Goal: Task Accomplishment & Management: Manage account settings

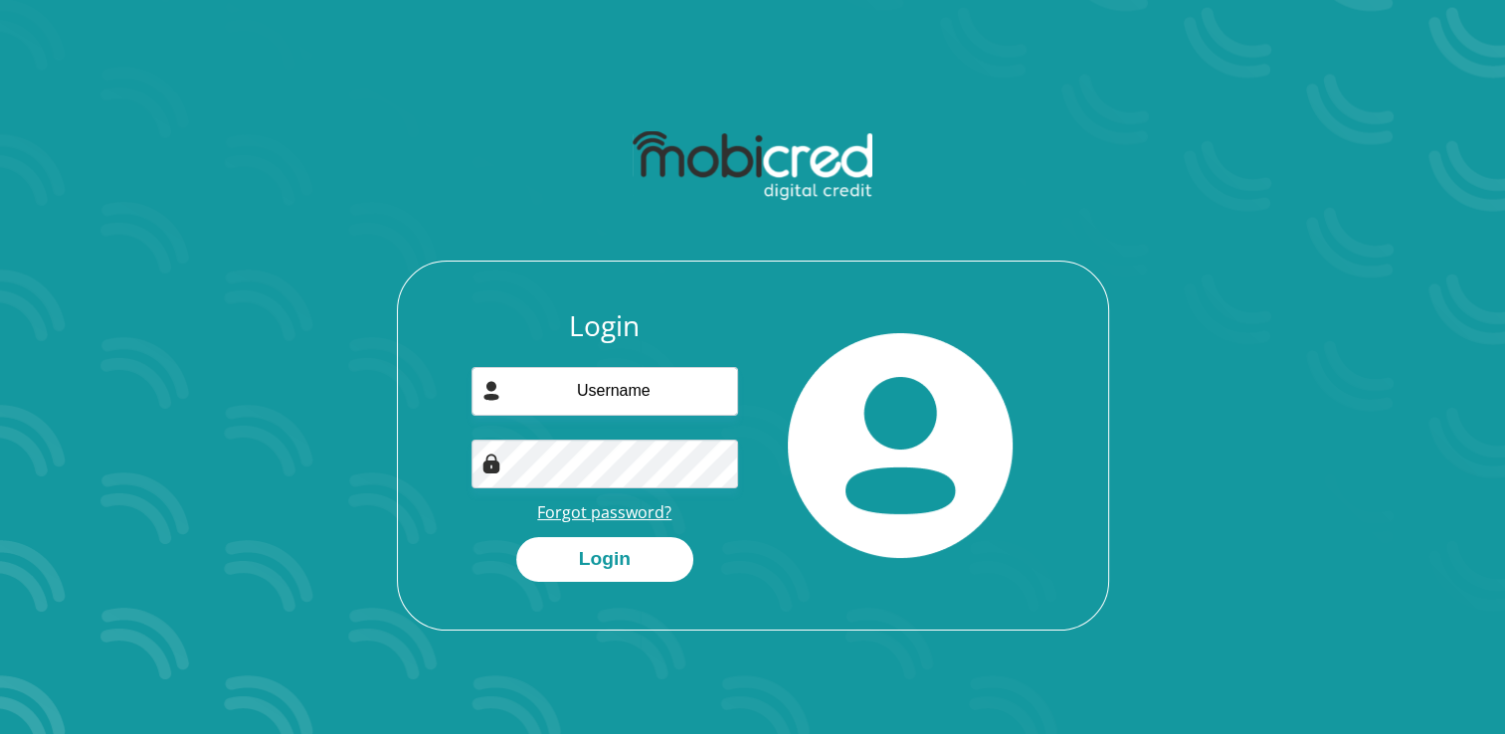
click at [623, 510] on link "Forgot password?" at bounding box center [604, 512] width 134 height 22
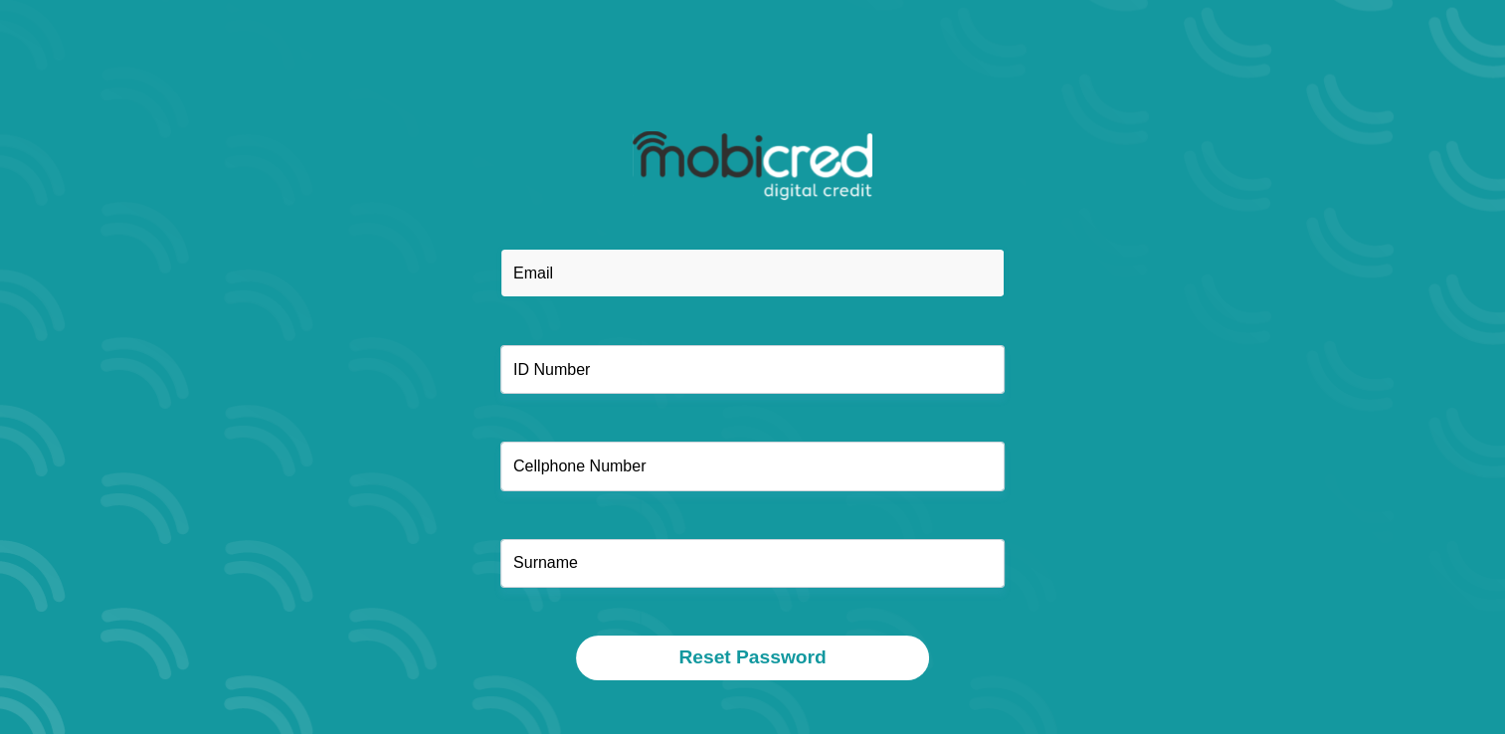
click at [606, 269] on input "email" at bounding box center [752, 273] width 504 height 49
type input "mphomathibedi03@gmail.com"
type input "0724840358"
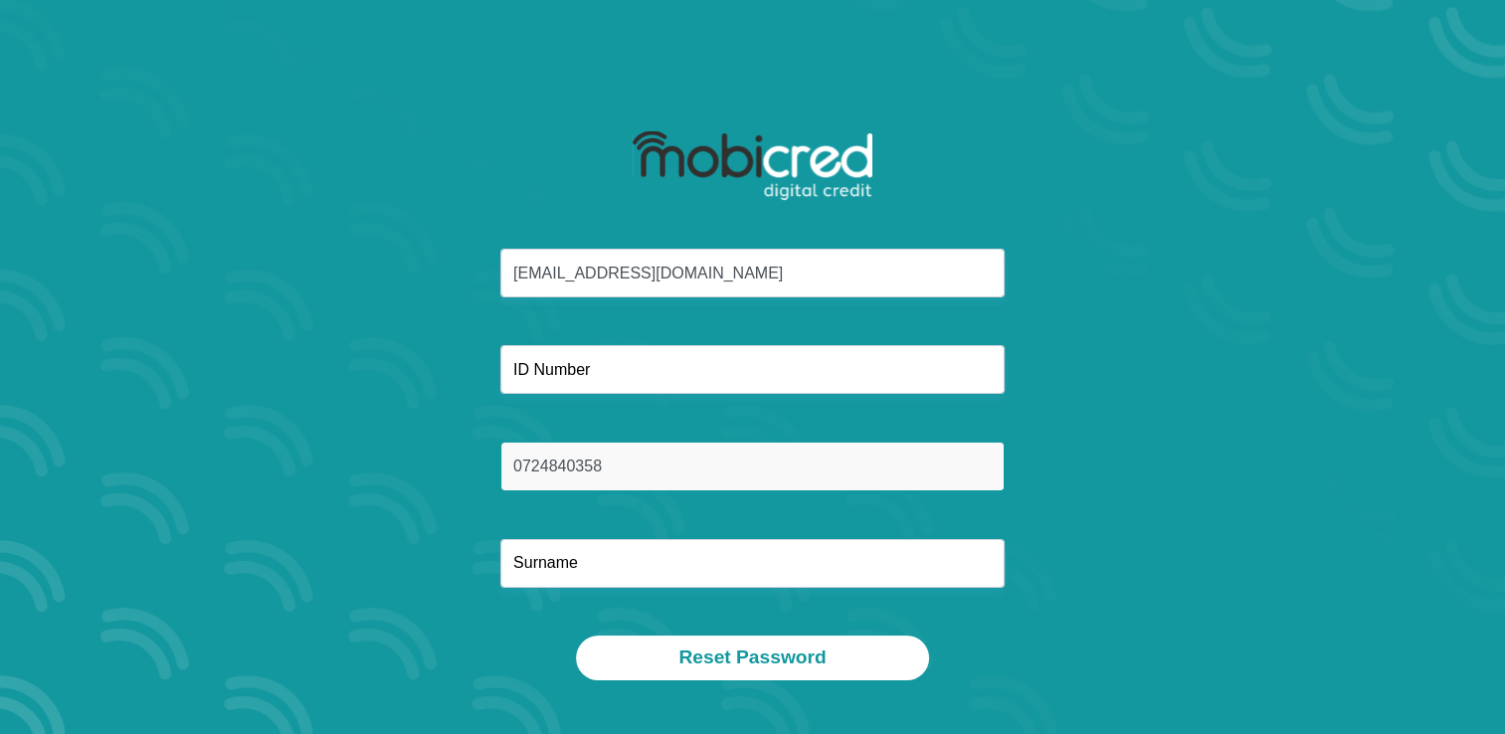
type input "Mathibedi"
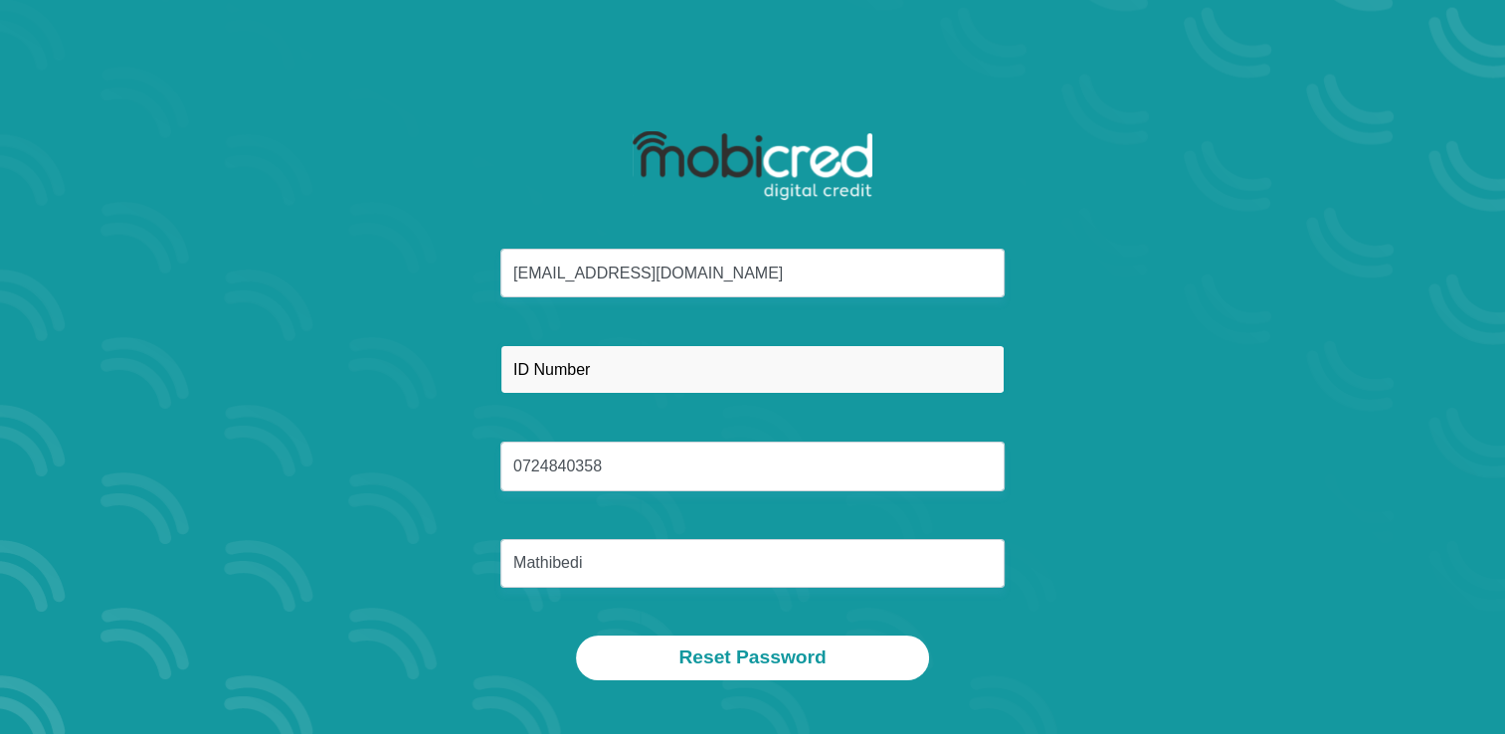
click at [569, 368] on input "text" at bounding box center [752, 369] width 504 height 49
type input "9112045392085"
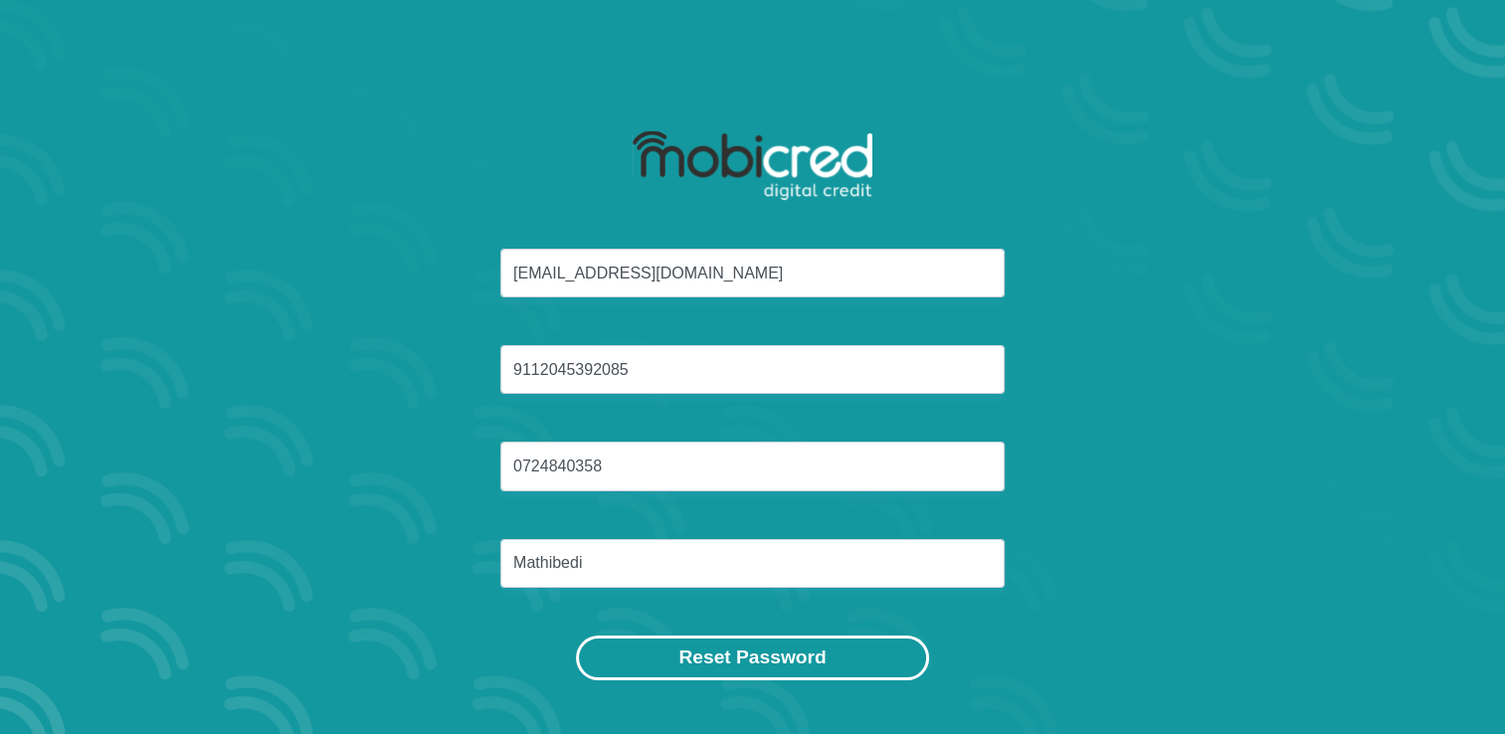
click at [784, 658] on button "Reset Password" at bounding box center [752, 658] width 352 height 45
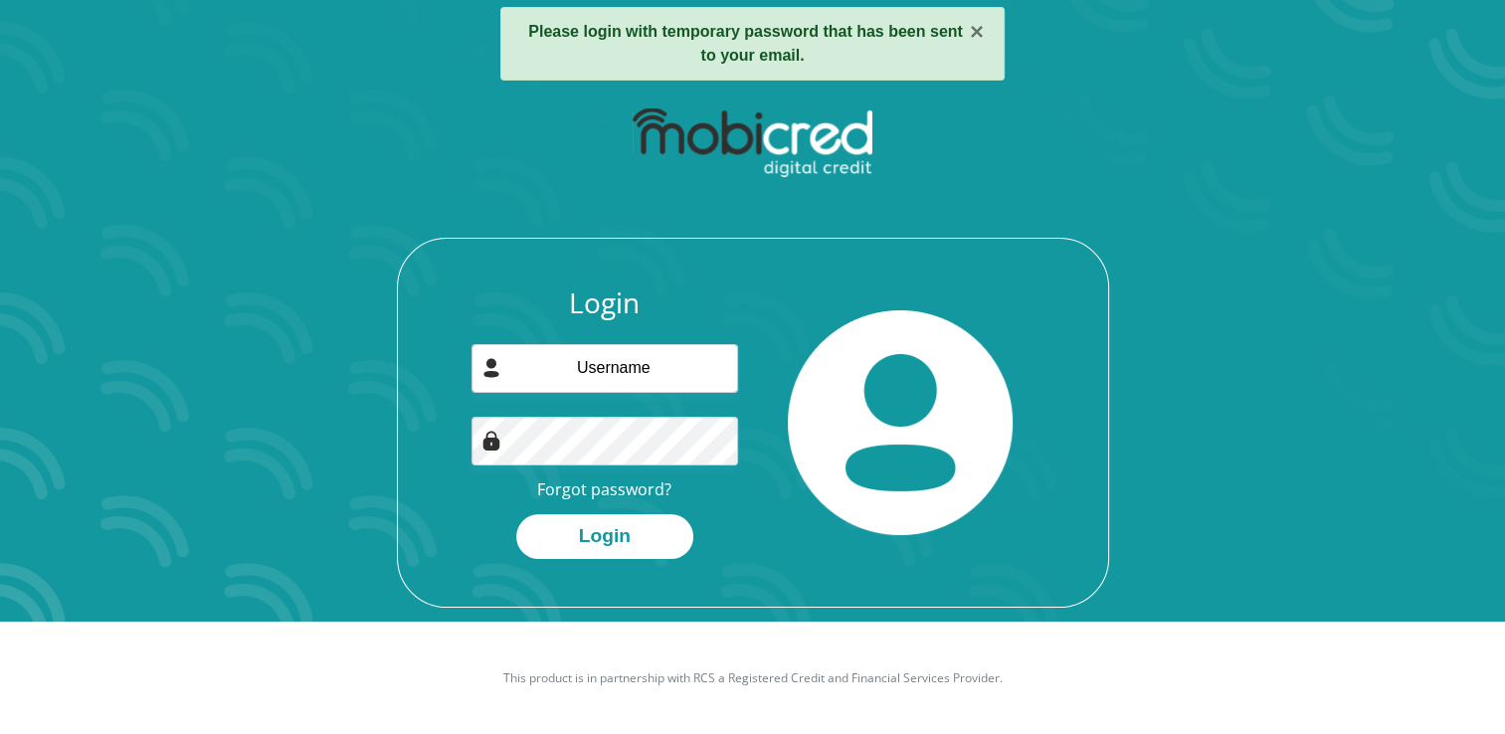
scroll to position [113, 0]
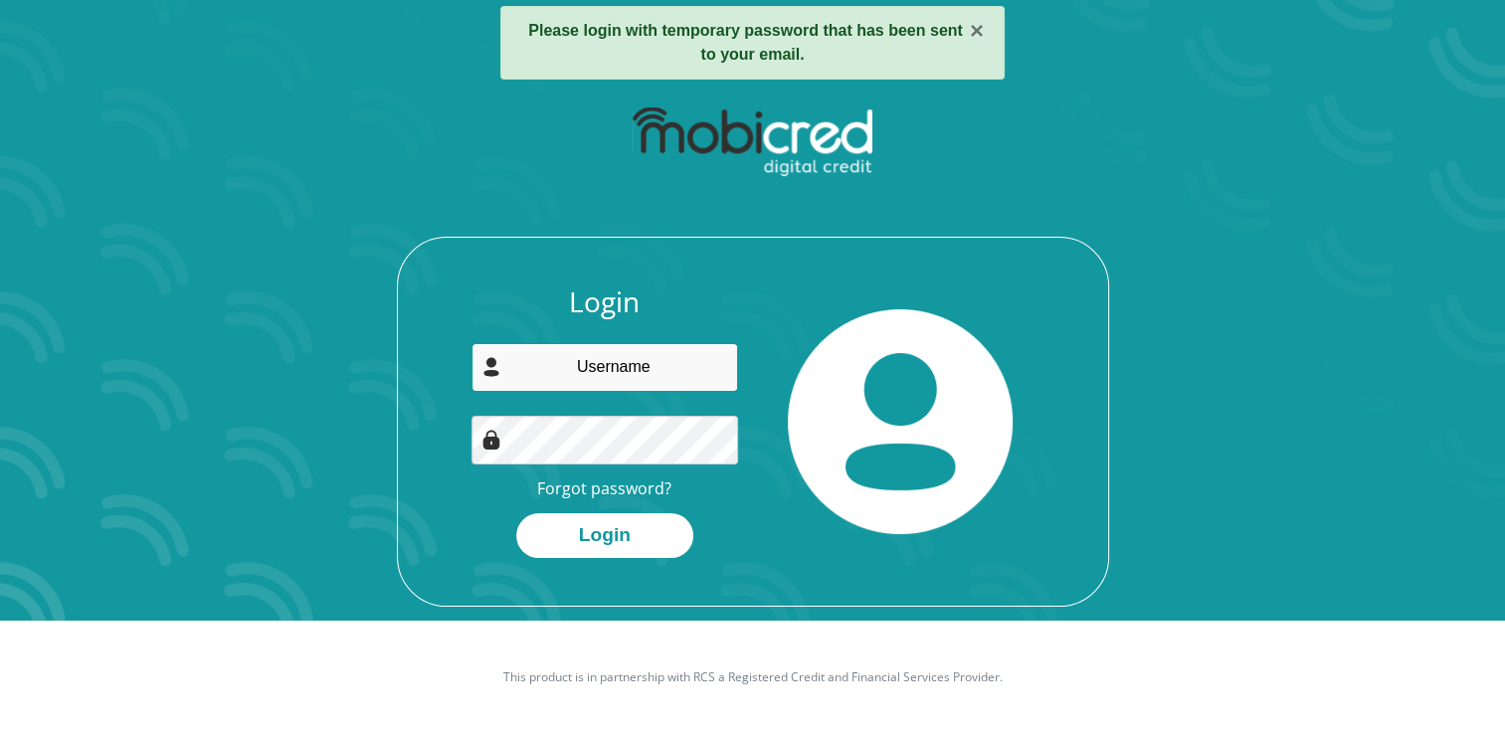
click at [573, 358] on input "email" at bounding box center [604, 367] width 267 height 49
type input "[EMAIL_ADDRESS][DOMAIN_NAME]"
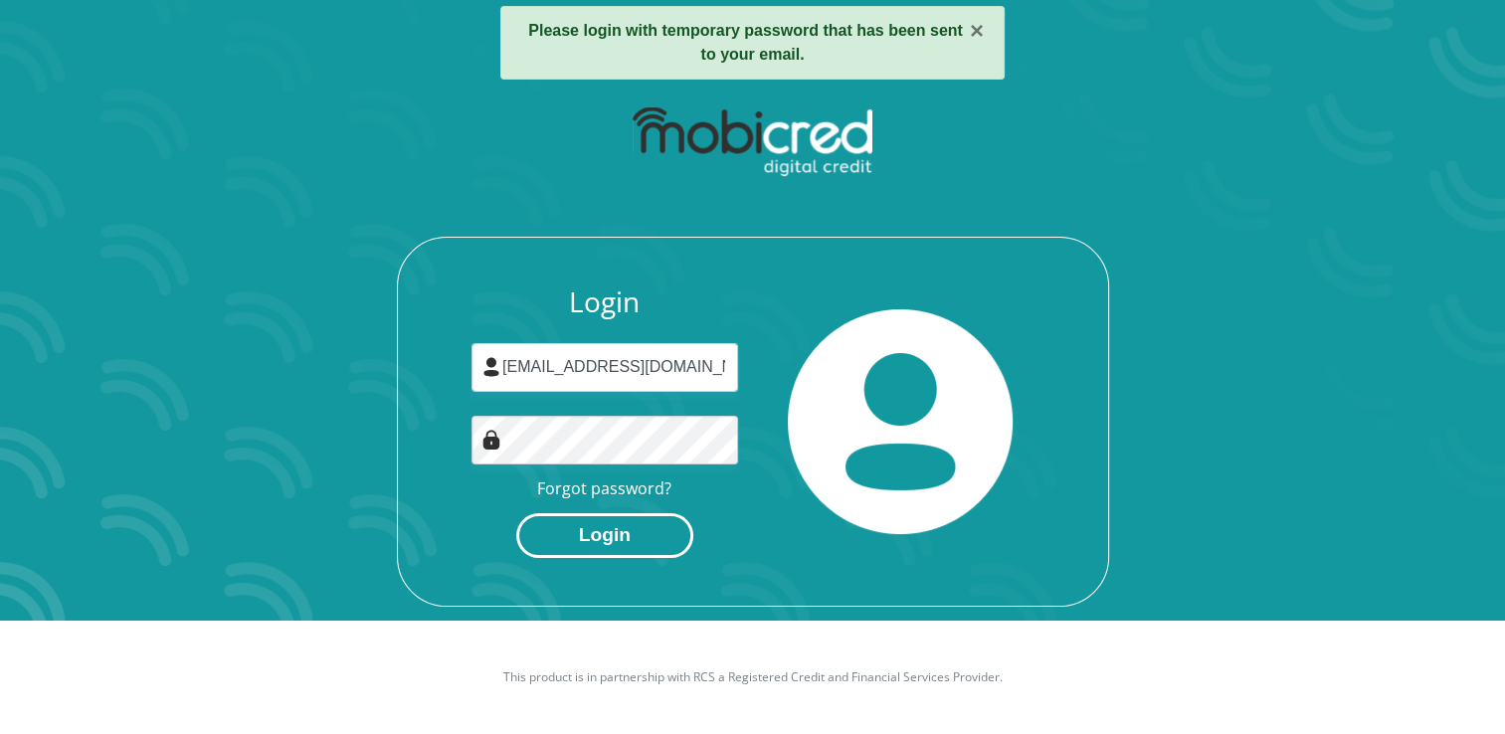
click at [599, 537] on button "Login" at bounding box center [604, 535] width 177 height 45
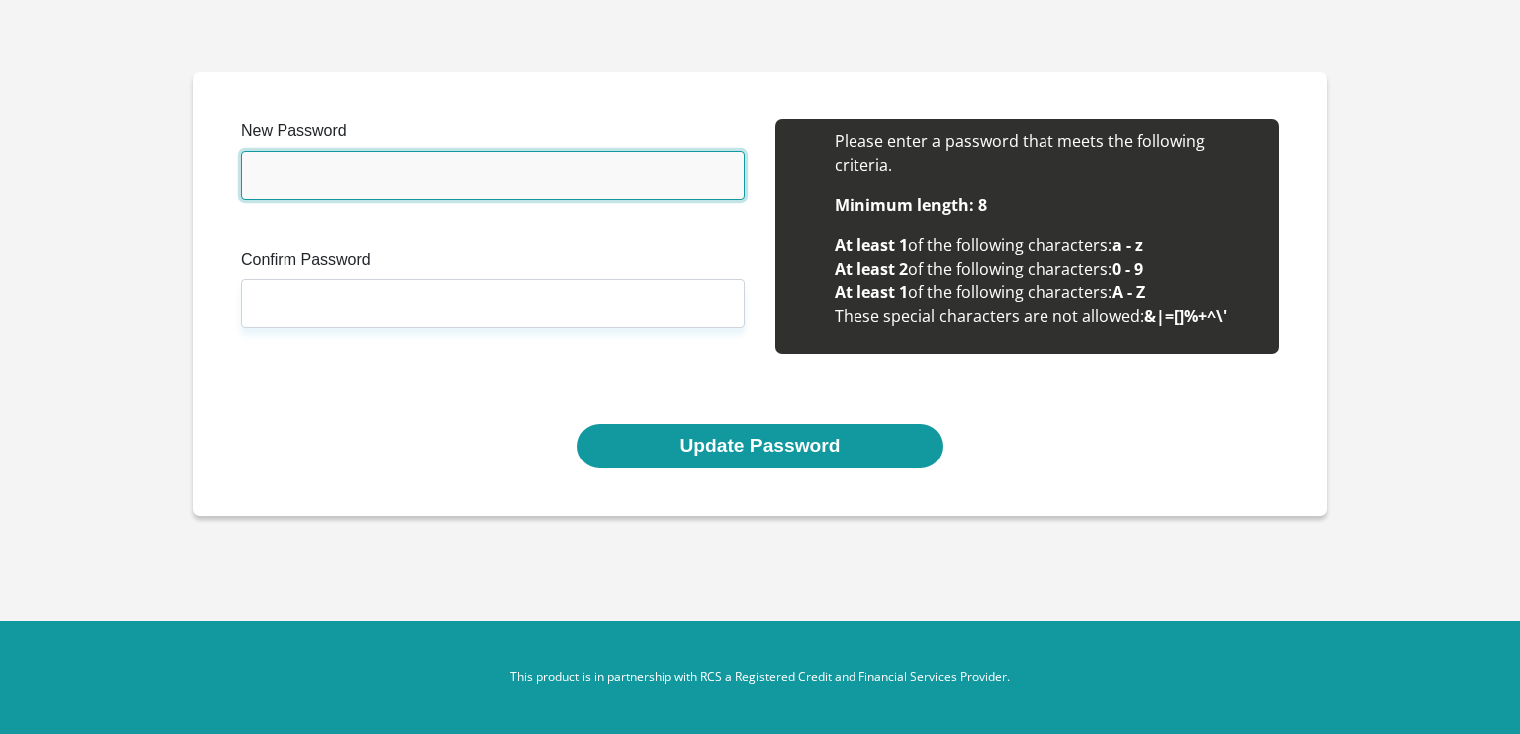
click at [341, 187] on input "New Password" at bounding box center [493, 175] width 504 height 49
type input "Morena@2025"
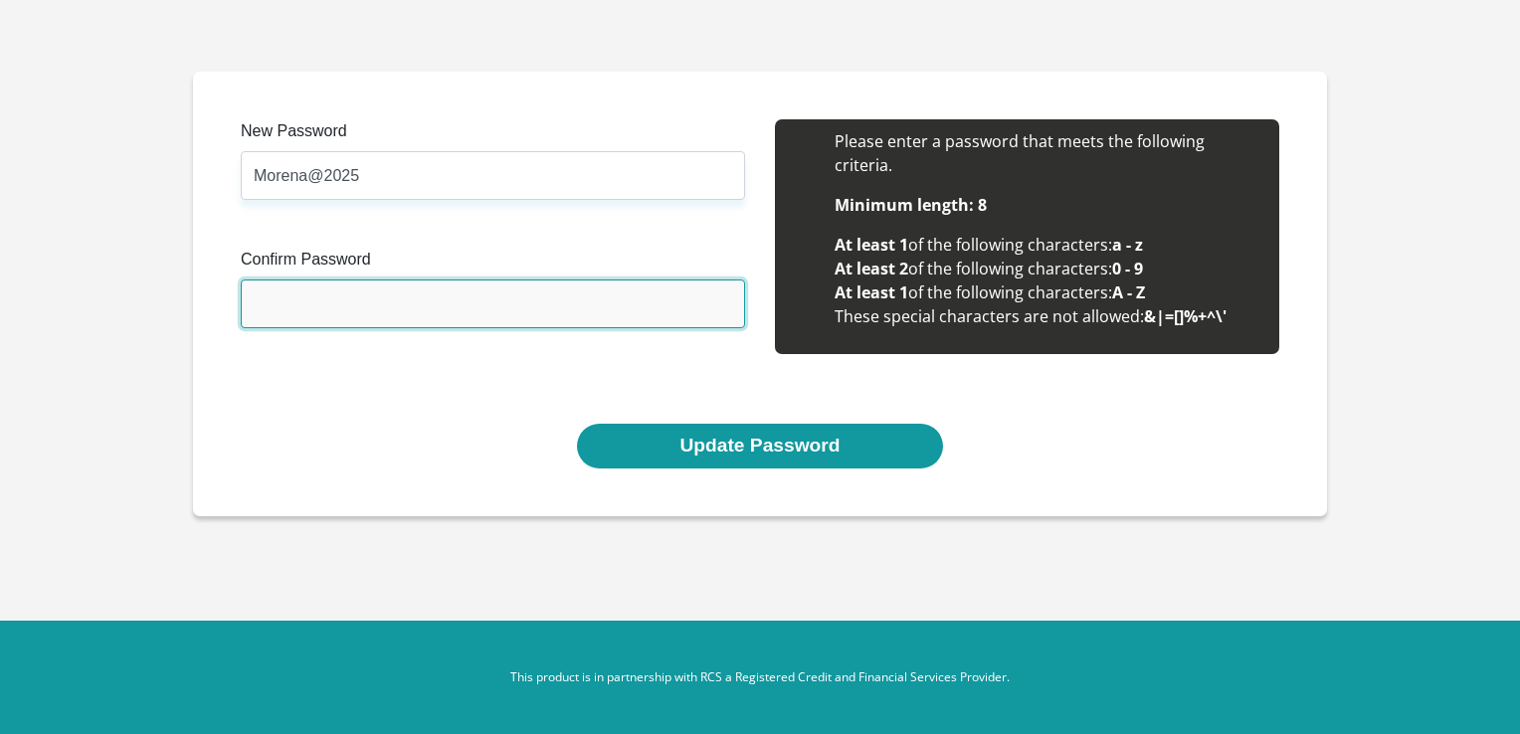
type input "Morena@2025"
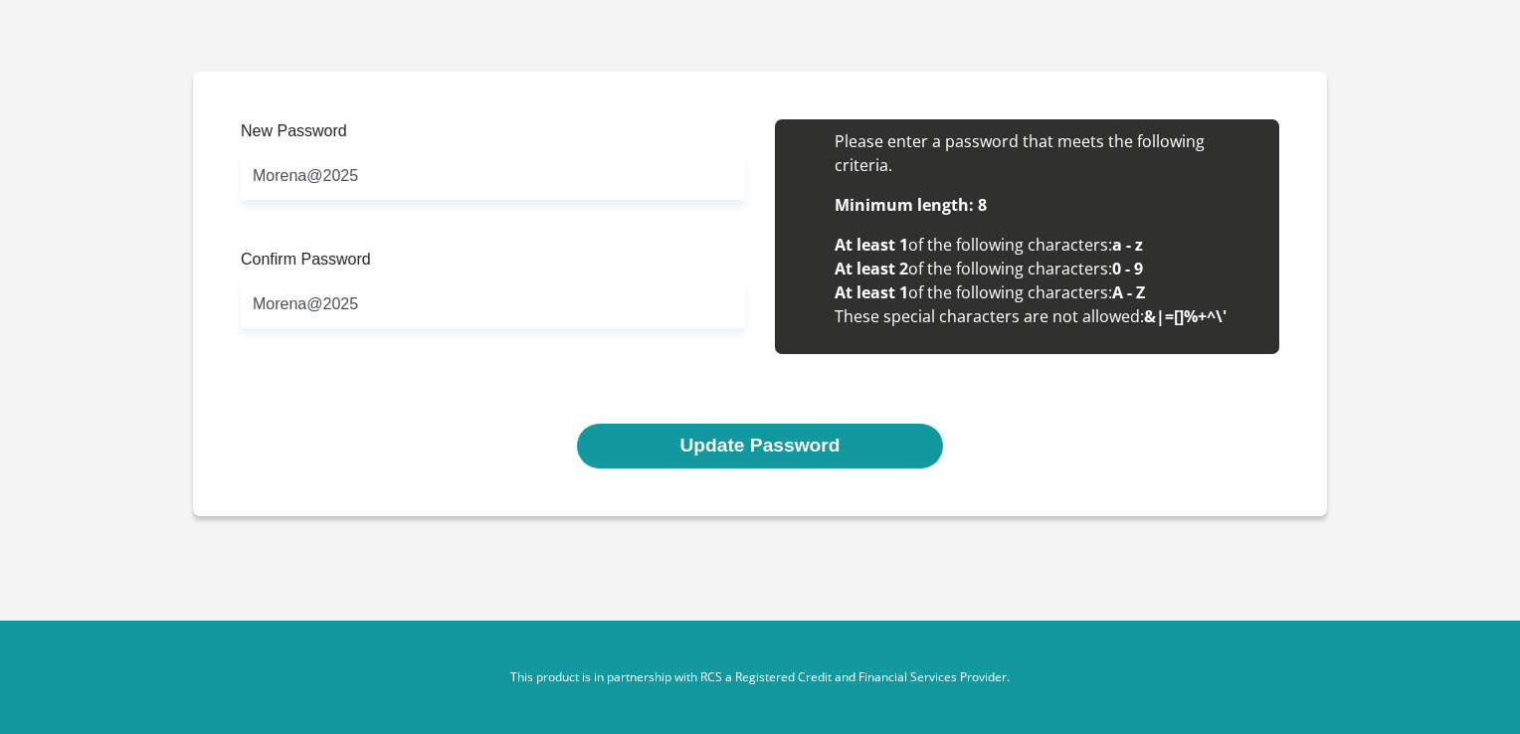
drag, startPoint x: 751, startPoint y: 452, endPoint x: 1194, endPoint y: 620, distance: 473.5
click at [1142, 647] on body "New Password Morena@2025 Please input valid password Confirm Password Morena@20…" at bounding box center [760, 367] width 1520 height 734
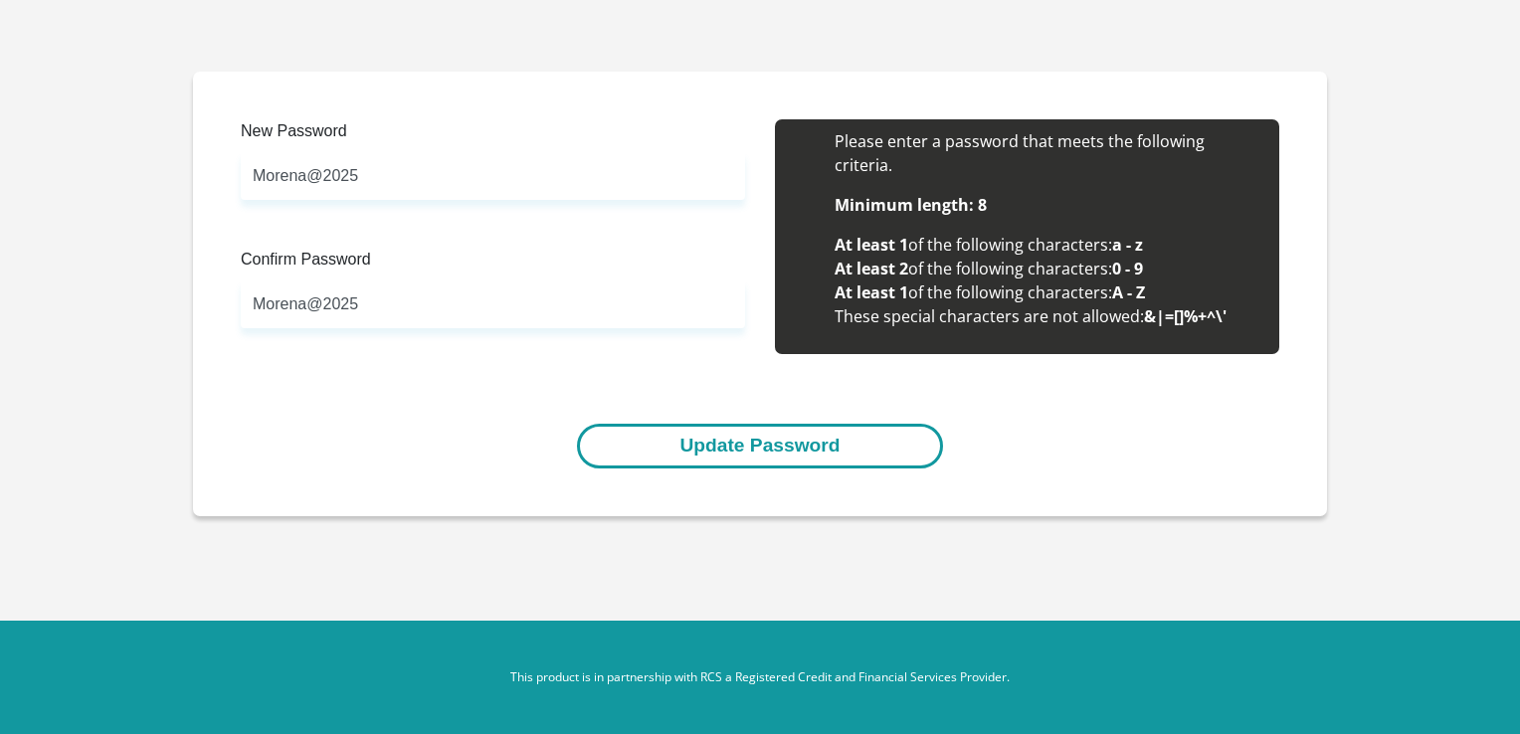
click at [758, 442] on button "Update Password" at bounding box center [759, 446] width 365 height 45
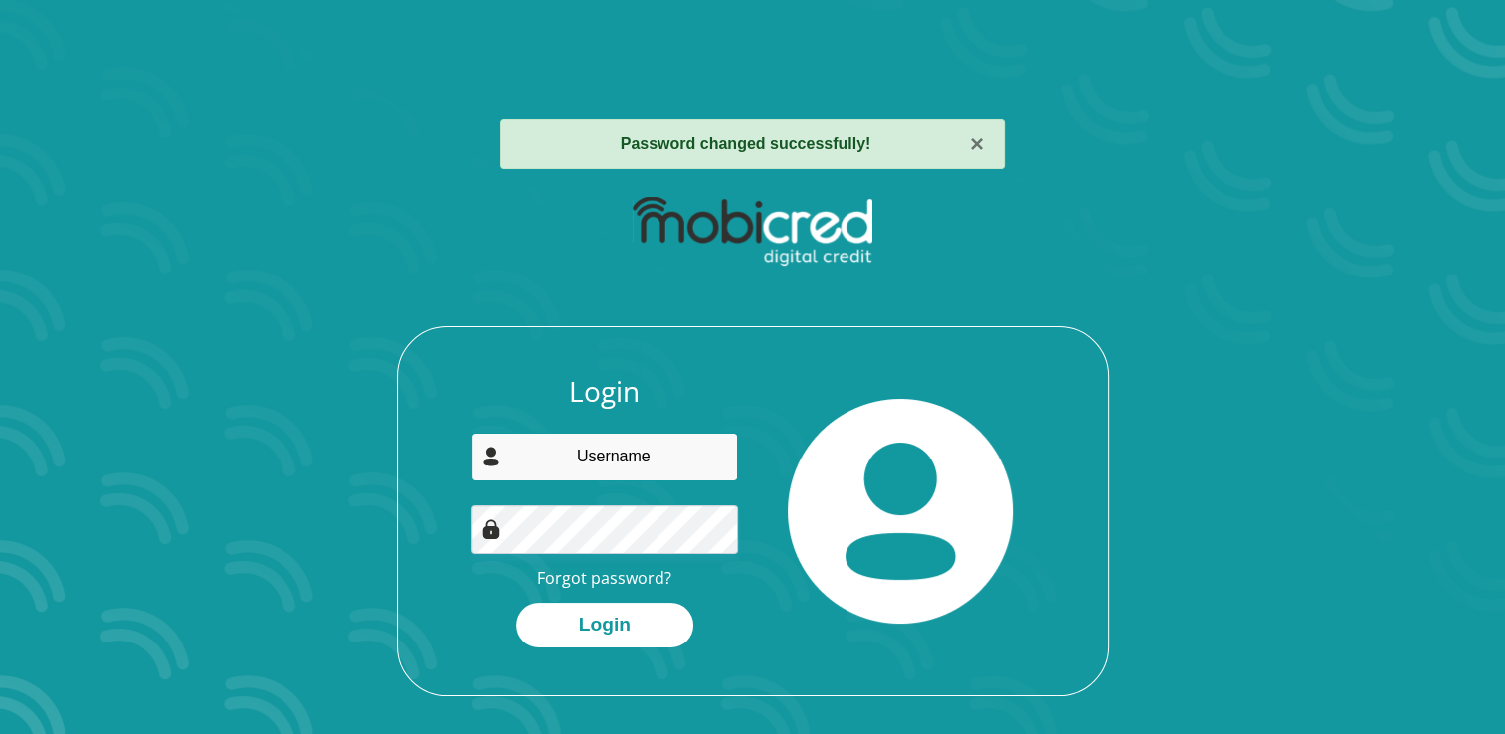
click at [596, 464] on input "email" at bounding box center [604, 457] width 267 height 49
type input "[EMAIL_ADDRESS][DOMAIN_NAME]"
